Goal: Book appointment/travel/reservation

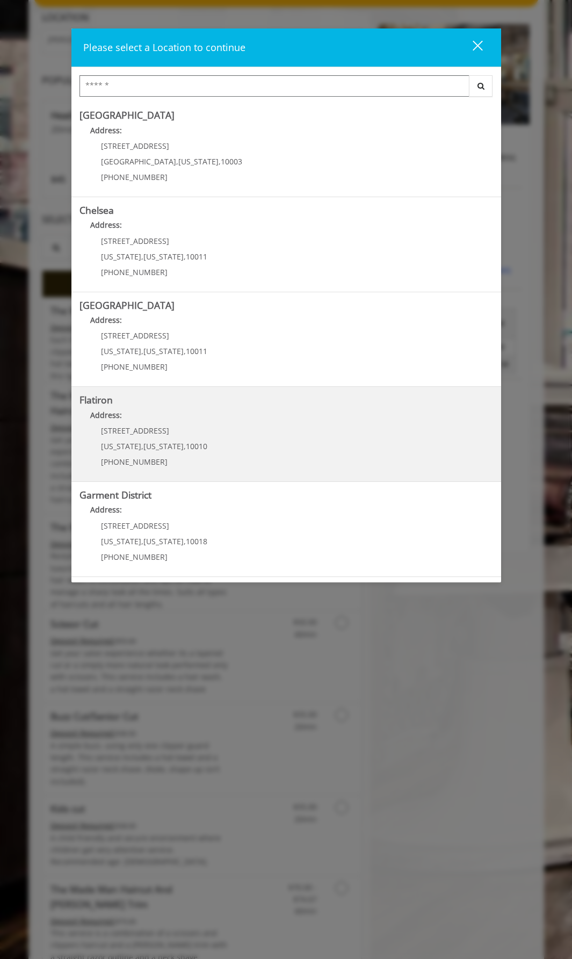
scroll to position [107, 0]
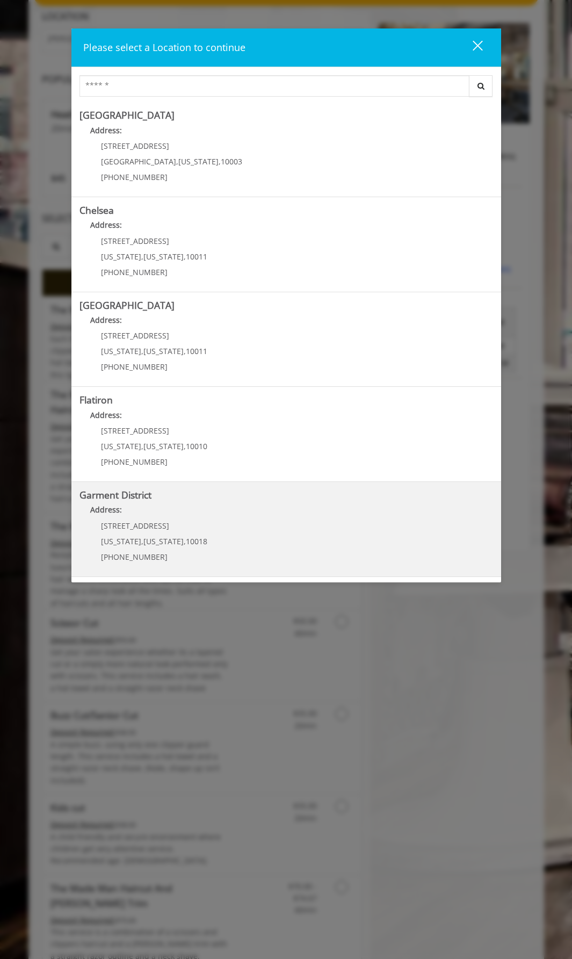
click at [196, 527] on p "[STREET_ADDRESS]" at bounding box center [154, 526] width 106 height 8
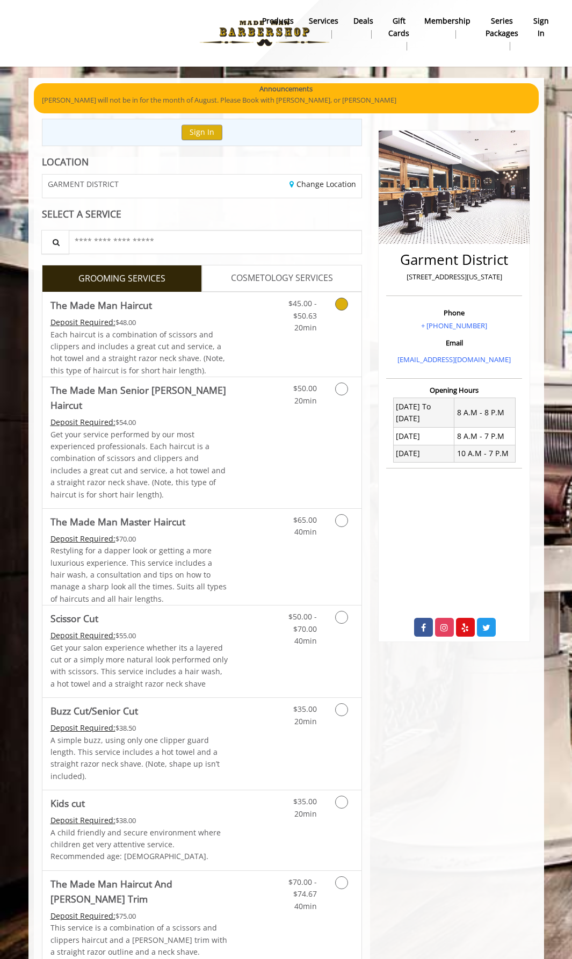
drag, startPoint x: 316, startPoint y: 350, endPoint x: 299, endPoint y: 373, distance: 29.1
drag, startPoint x: 299, startPoint y: 373, endPoint x: 346, endPoint y: 307, distance: 81.7
click at [346, 307] on icon "Grooming services" at bounding box center [341, 304] width 13 height 13
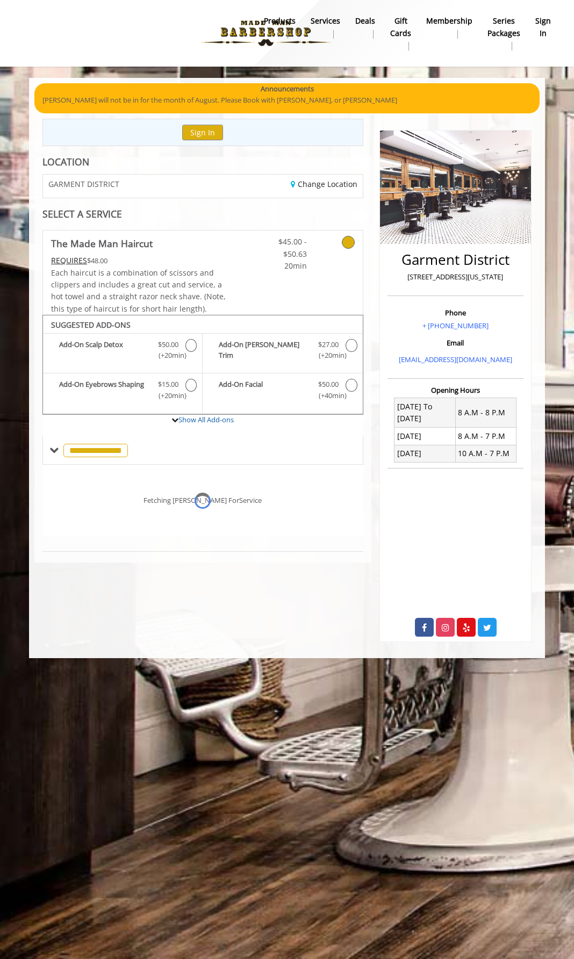
scroll to position [42, 0]
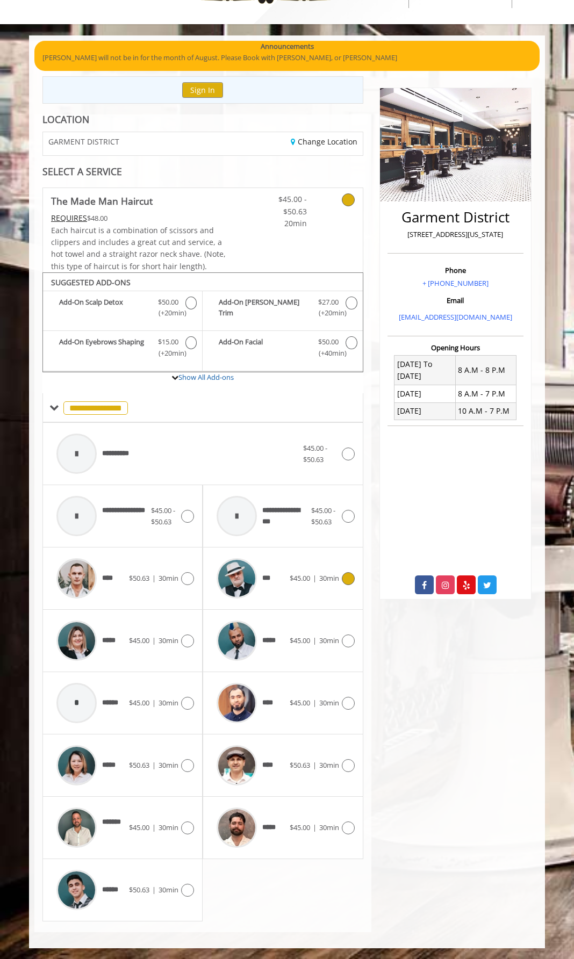
click at [336, 577] on span "30min" at bounding box center [329, 578] width 20 height 10
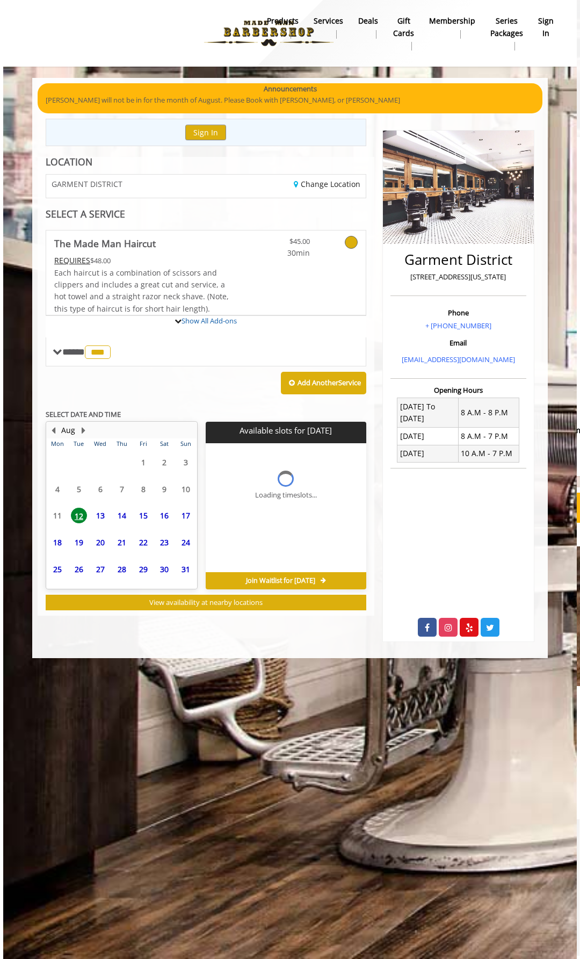
scroll to position [0, 0]
